Goal: Book appointment/travel/reservation

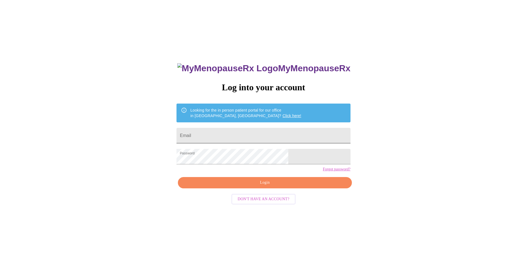
click at [240, 130] on input "Email" at bounding box center [264, 135] width 174 height 15
type input "[EMAIL_ADDRESS][PERSON_NAME][DOMAIN_NAME]"
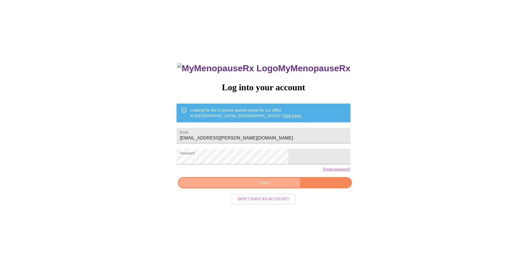
click at [271, 186] on span "Login" at bounding box center [264, 183] width 161 height 7
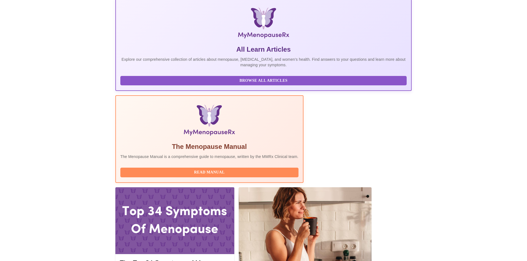
scroll to position [111, 0]
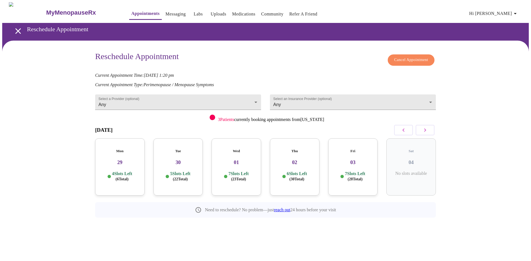
click at [297, 171] on p "6 Slots Left ( 30 Total)" at bounding box center [297, 176] width 20 height 11
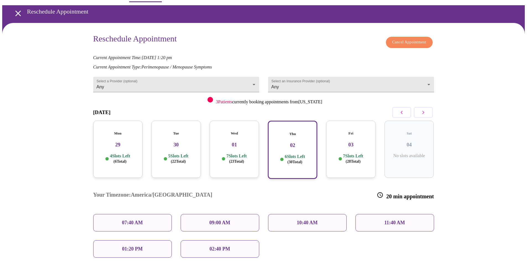
scroll to position [28, 0]
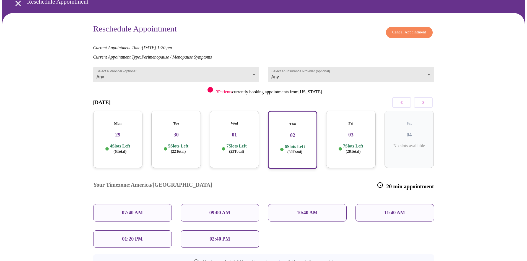
click at [240, 204] on div "09:00 AM" at bounding box center [220, 212] width 79 height 17
click at [221, 210] on p "09:00 AM" at bounding box center [219, 213] width 21 height 6
click at [220, 210] on p "09:00 AM" at bounding box center [219, 213] width 21 height 6
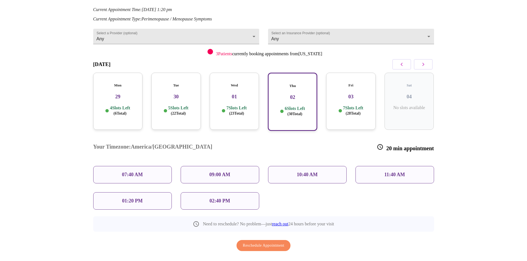
scroll to position [67, 0]
click at [213, 171] on p "09:00 AM" at bounding box center [219, 174] width 21 height 6
click at [228, 171] on p "09:00 AM" at bounding box center [219, 174] width 21 height 6
click at [289, 105] on p "6 Slots Left ( 30 Total)" at bounding box center [295, 110] width 20 height 11
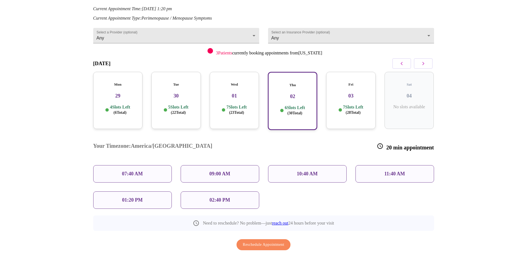
click at [287, 105] on p "6 Slots Left ( 30 Total)" at bounding box center [295, 110] width 20 height 11
click at [286, 105] on p "6 Slots Left ( 30 Total)" at bounding box center [295, 110] width 20 height 11
click at [229, 171] on p "09:00 AM" at bounding box center [219, 174] width 21 height 6
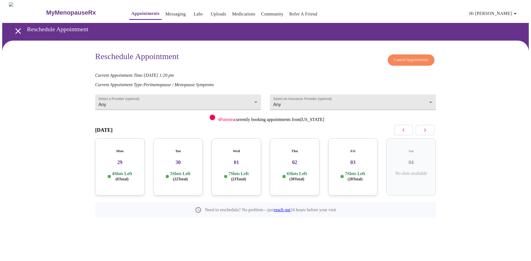
click at [285, 162] on div "Thu 02 6 Slots Left ( 30 Total)" at bounding box center [295, 167] width 50 height 57
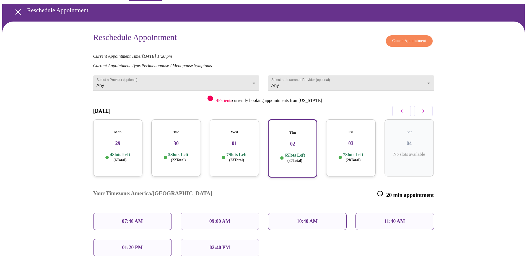
scroll to position [45, 0]
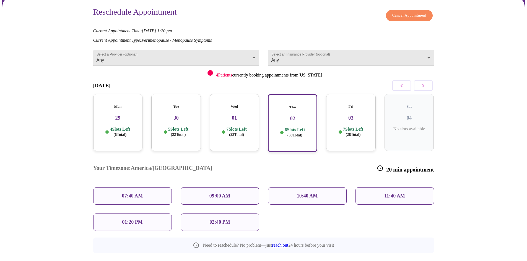
click at [222, 193] on p "09:00 AM" at bounding box center [219, 196] width 21 height 6
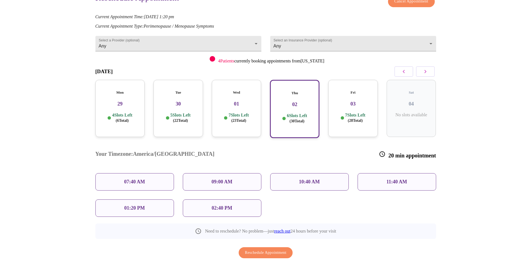
scroll to position [67, 0]
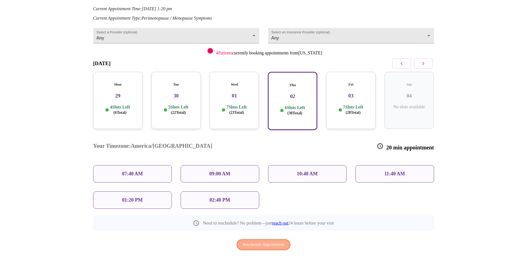
click at [268, 242] on span "Reschedule Appointment" at bounding box center [263, 245] width 41 height 7
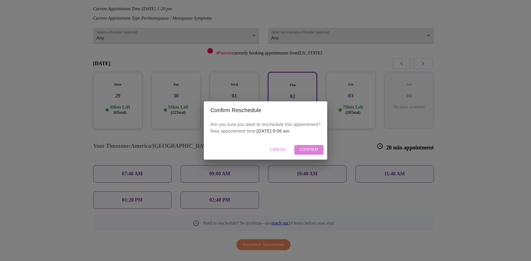
click at [306, 151] on span "Confirm" at bounding box center [309, 150] width 19 height 7
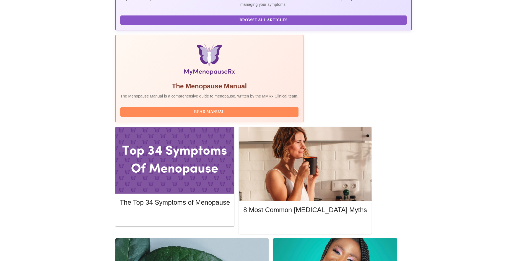
scroll to position [144, 0]
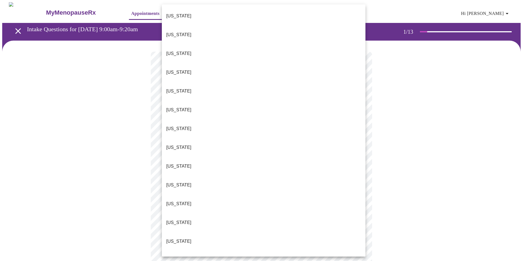
click at [328, 125] on body "MyMenopauseRx Appointments Messaging Labs Uploads Medications Community Refer a…" at bounding box center [263, 254] width 523 height 505
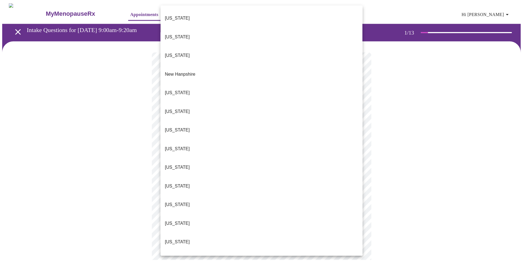
scroll to position [471, 0]
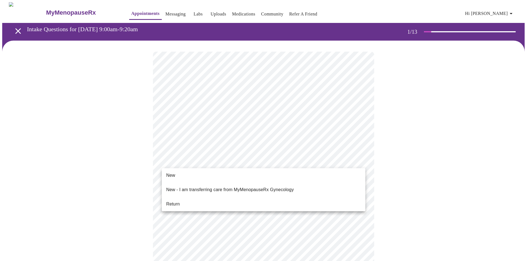
click at [283, 164] on body "MyMenopauseRx Appointments Messaging Labs Uploads Medications Community Refer a…" at bounding box center [265, 253] width 527 height 502
click at [252, 199] on li "Return" at bounding box center [264, 204] width 204 height 10
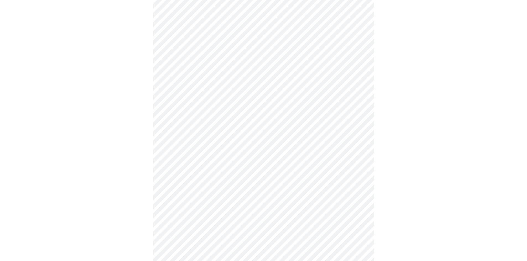
scroll to position [0, 0]
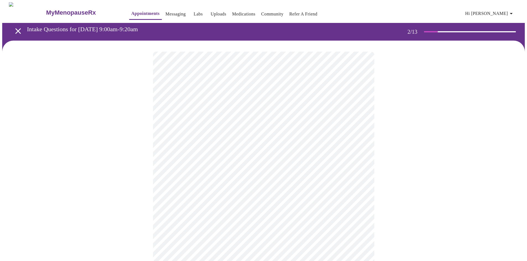
click at [265, 119] on body "MyMenopauseRx Appointments Messaging Labs Uploads Medications Community Refer a…" at bounding box center [263, 168] width 523 height 333
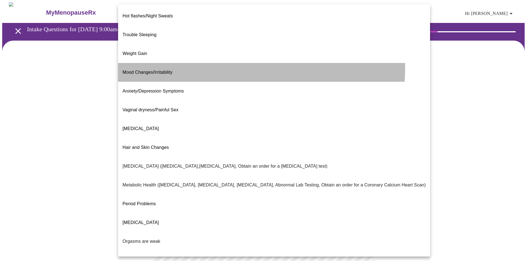
click at [183, 63] on li "Mood Changes/Irritability" at bounding box center [274, 72] width 312 height 19
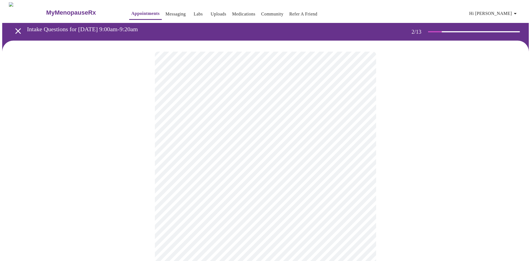
click at [209, 168] on body "MyMenopauseRx Appointments Messaging Labs Uploads Medications Community Refer a…" at bounding box center [265, 166] width 527 height 329
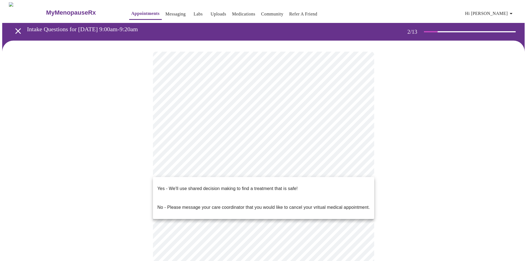
click at [209, 186] on p "Yes - We'll use shared decision making to find a treatment that is safe!" at bounding box center [227, 189] width 140 height 7
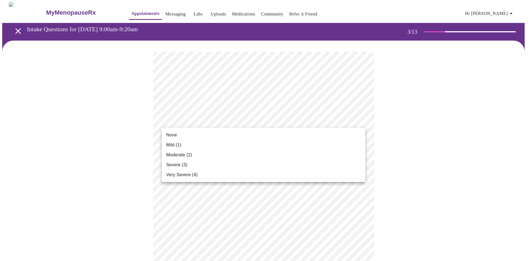
click at [270, 141] on li "Mild (1)" at bounding box center [264, 145] width 204 height 10
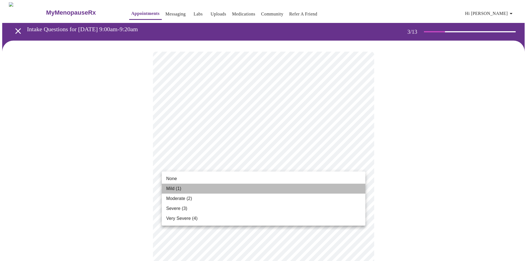
click at [280, 186] on li "Mild (1)" at bounding box center [264, 189] width 204 height 10
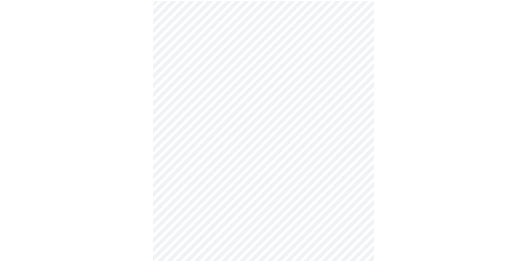
scroll to position [55, 0]
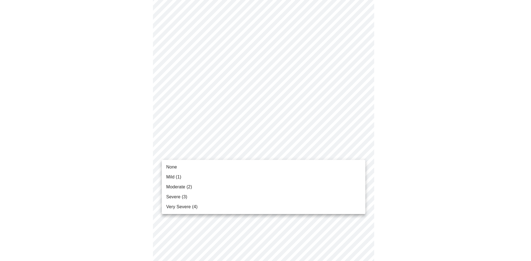
click at [261, 191] on li "Moderate (2)" at bounding box center [264, 187] width 204 height 10
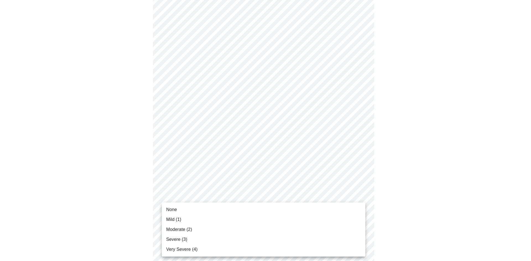
click at [233, 216] on li "Mild (1)" at bounding box center [264, 220] width 204 height 10
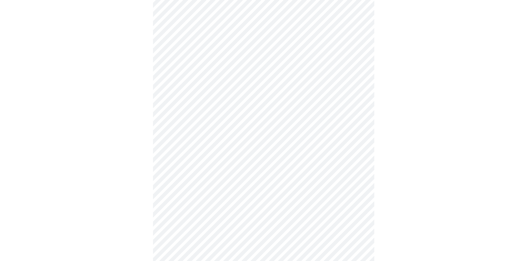
scroll to position [111, 0]
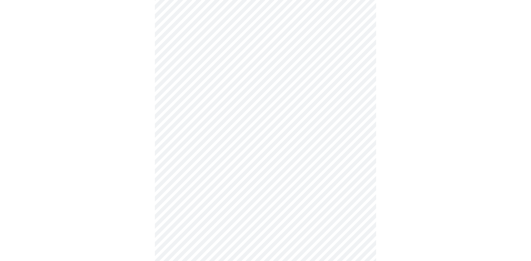
click at [254, 179] on body "MyMenopauseRx Appointments Messaging Labs Uploads Medications Community Refer a…" at bounding box center [265, 244] width 527 height 705
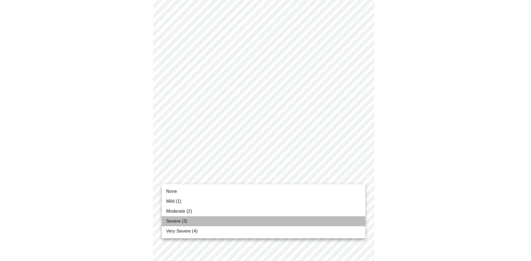
click at [233, 223] on li "Severe (3)" at bounding box center [264, 222] width 204 height 10
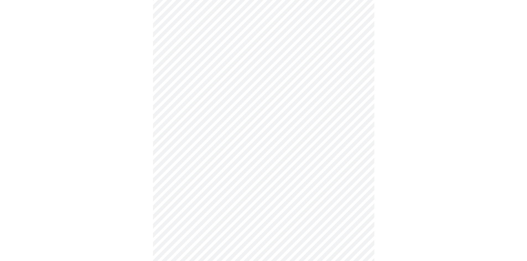
scroll to position [138, 0]
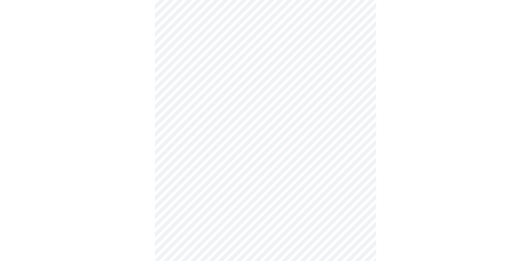
click at [263, 190] on body "MyMenopauseRx Appointments Messaging Labs Uploads Medications Community Refer a…" at bounding box center [265, 212] width 527 height 697
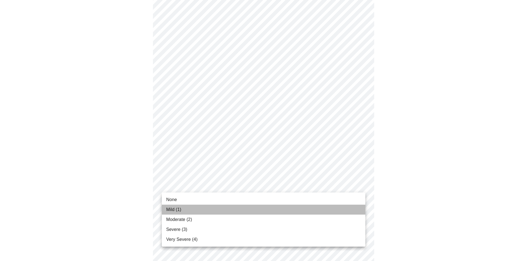
click at [243, 210] on li "Mild (1)" at bounding box center [264, 210] width 204 height 10
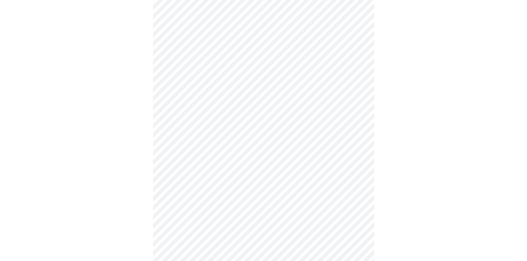
scroll to position [166, 0]
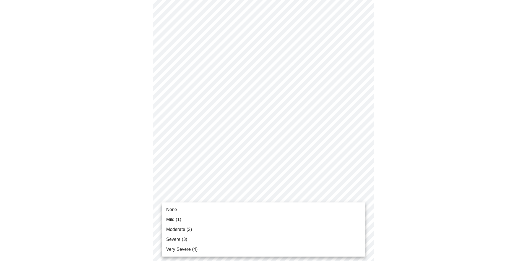
click at [258, 204] on body "MyMenopauseRx Appointments Messaging Labs Uploads Medications Community Refer a…" at bounding box center [265, 180] width 527 height 689
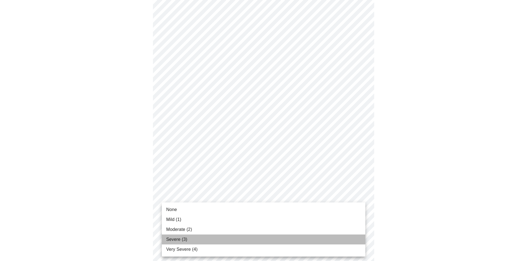
click at [241, 238] on li "Severe (3)" at bounding box center [264, 240] width 204 height 10
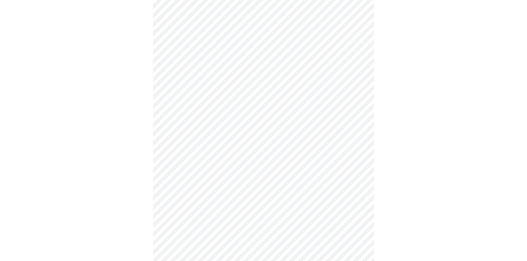
scroll to position [194, 0]
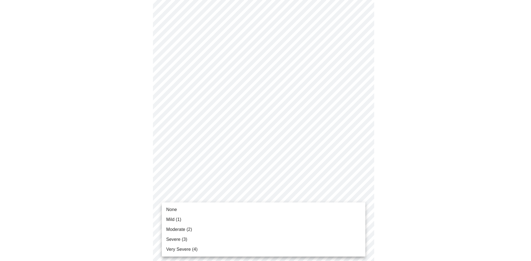
click at [249, 219] on body "MyMenopauseRx Appointments Messaging Labs Uploads Medications Community Refer a…" at bounding box center [265, 150] width 527 height 682
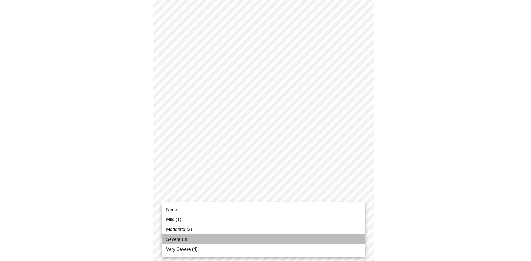
click at [236, 239] on li "Severe (3)" at bounding box center [264, 240] width 204 height 10
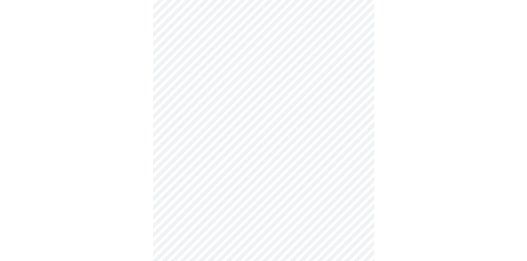
scroll to position [249, 0]
click at [252, 207] on body "MyMenopauseRx Appointments Messaging Labs Uploads Medications Community Refer a…" at bounding box center [263, 90] width 523 height 674
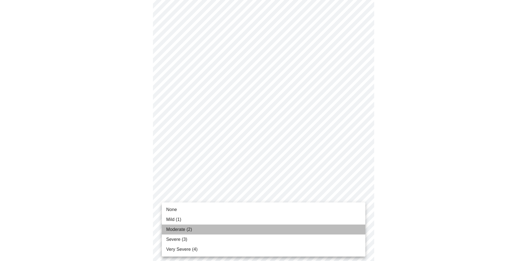
click at [237, 230] on li "Moderate (2)" at bounding box center [264, 230] width 204 height 10
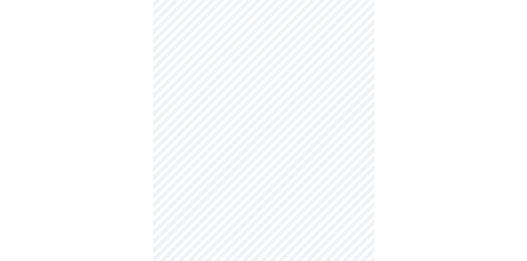
scroll to position [332, 0]
click at [257, 168] on body "MyMenopauseRx Appointments Messaging Labs Uploads Medications Community Refer a…" at bounding box center [263, 3] width 523 height 666
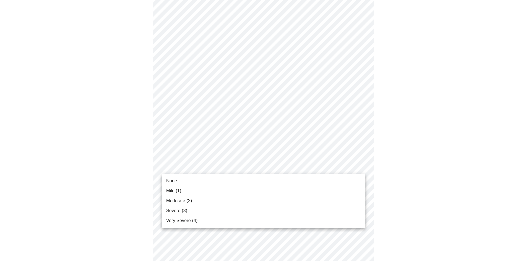
click at [240, 190] on li "Mild (1)" at bounding box center [264, 191] width 204 height 10
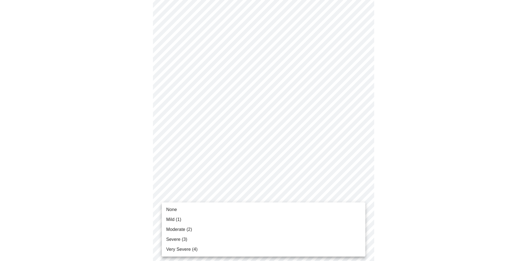
click at [227, 238] on li "Severe (3)" at bounding box center [264, 240] width 204 height 10
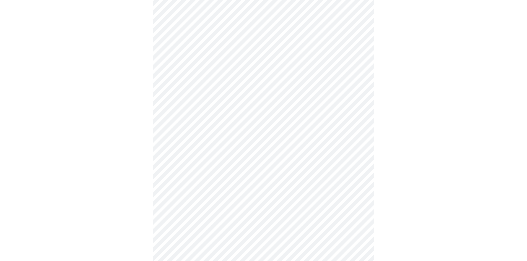
scroll to position [138, 0]
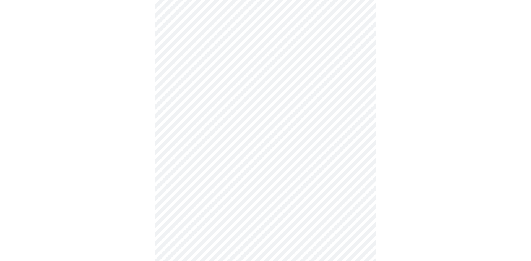
click at [209, 198] on body "MyMenopauseRx Appointments Messaging Labs Uploads Medications Community Refer a…" at bounding box center [265, 137] width 527 height 546
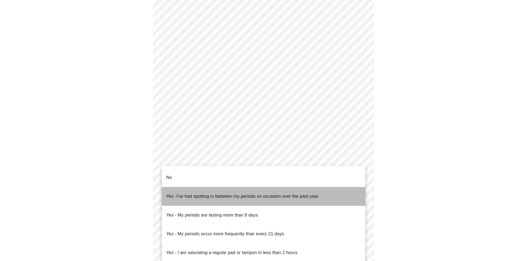
click at [212, 193] on p "Yes - I've had spotting in between my periods on occasion over the past year." at bounding box center [242, 196] width 153 height 7
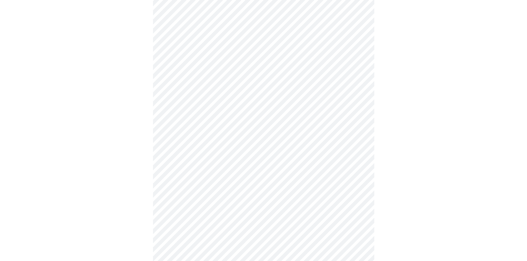
scroll to position [194, 0]
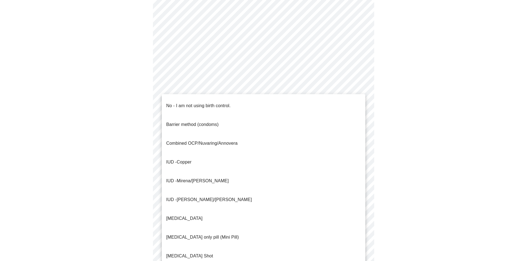
click at [214, 188] on body "MyMenopauseRx Appointments Messaging Labs Uploads Medications Community Refer a…" at bounding box center [265, 80] width 527 height 543
click at [213, 103] on p "No - I am not using birth control." at bounding box center [198, 106] width 64 height 7
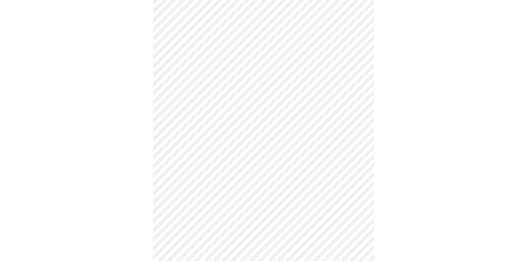
scroll to position [249, 0]
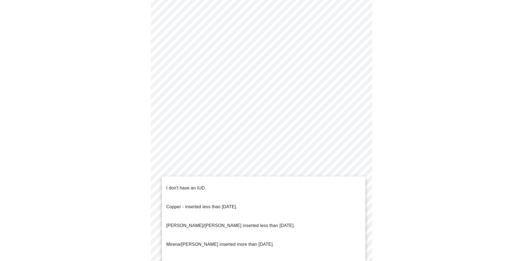
click at [220, 169] on body "MyMenopauseRx Appointments Messaging Labs Uploads Medications Community Refer a…" at bounding box center [263, 22] width 523 height 539
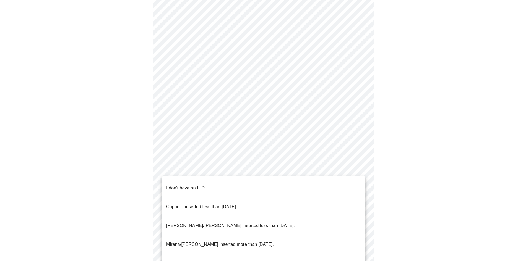
click at [203, 185] on p "I don't have an IUD." at bounding box center [186, 188] width 40 height 7
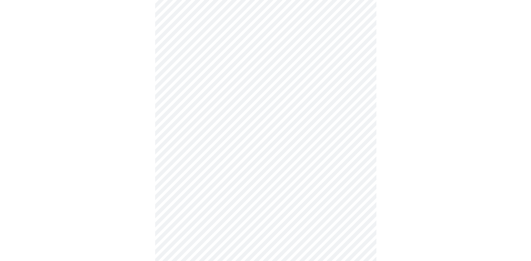
scroll to position [275, 0]
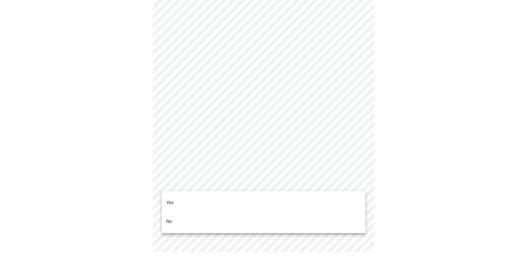
click at [190, 196] on li "Yes" at bounding box center [264, 203] width 204 height 19
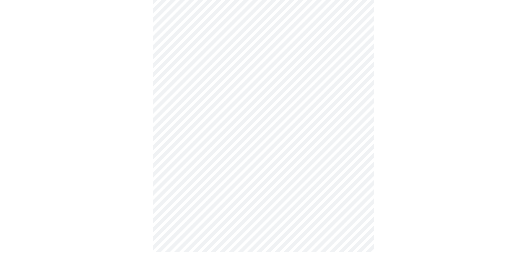
scroll to position [0, 0]
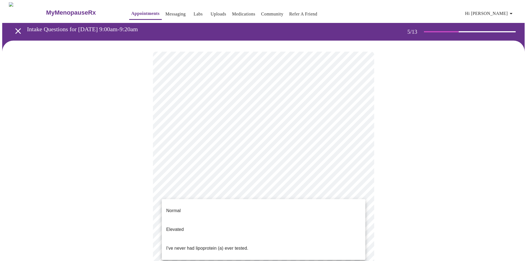
click at [273, 191] on body "MyMenopauseRx Appointments Messaging Labs Uploads Medications Community Refer a…" at bounding box center [265, 206] width 527 height 409
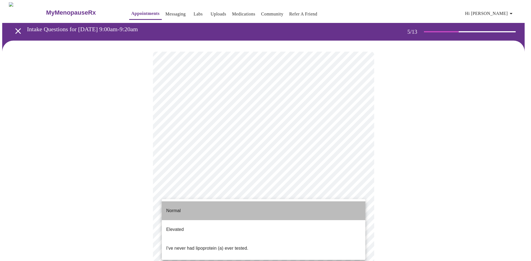
click at [215, 210] on li "Normal" at bounding box center [264, 211] width 204 height 19
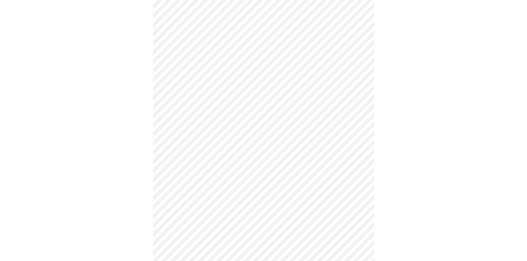
scroll to position [1383, 0]
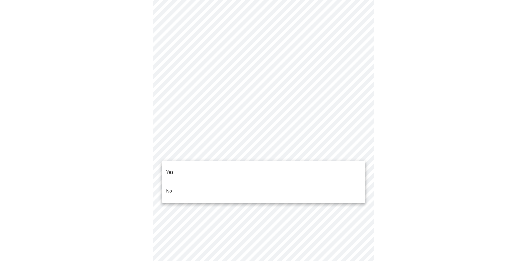
click at [208, 182] on li "No" at bounding box center [264, 191] width 204 height 19
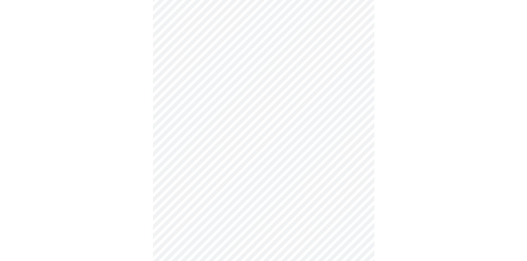
scroll to position [186, 0]
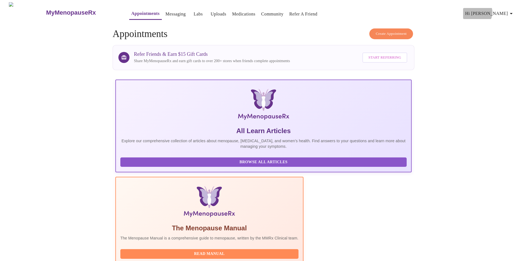
click at [507, 10] on span "Hi [PERSON_NAME]" at bounding box center [489, 14] width 49 height 8
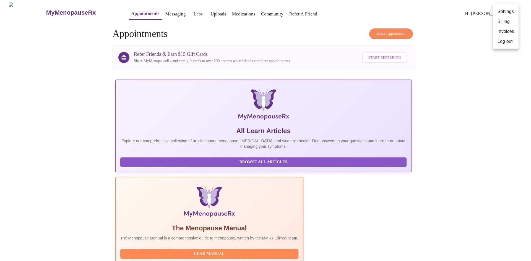
click at [507, 41] on li "Log out" at bounding box center [505, 42] width 25 height 10
